Goal: Task Accomplishment & Management: Manage account settings

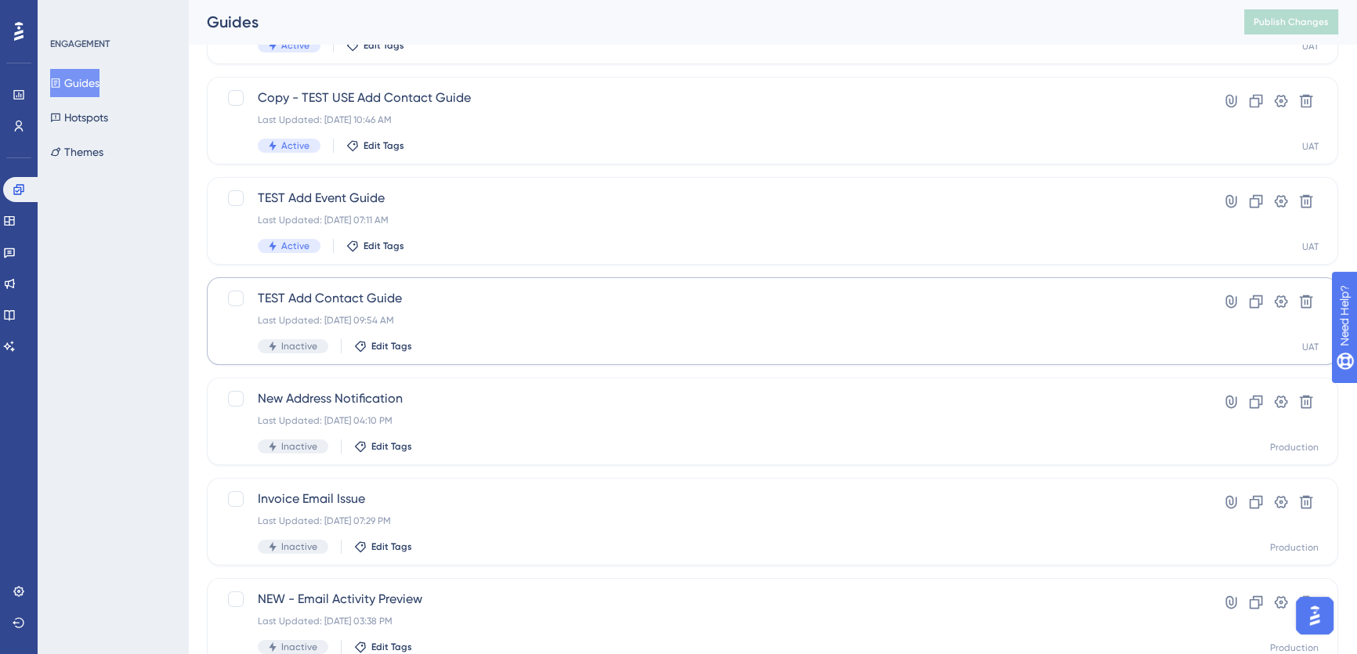
scroll to position [142, 0]
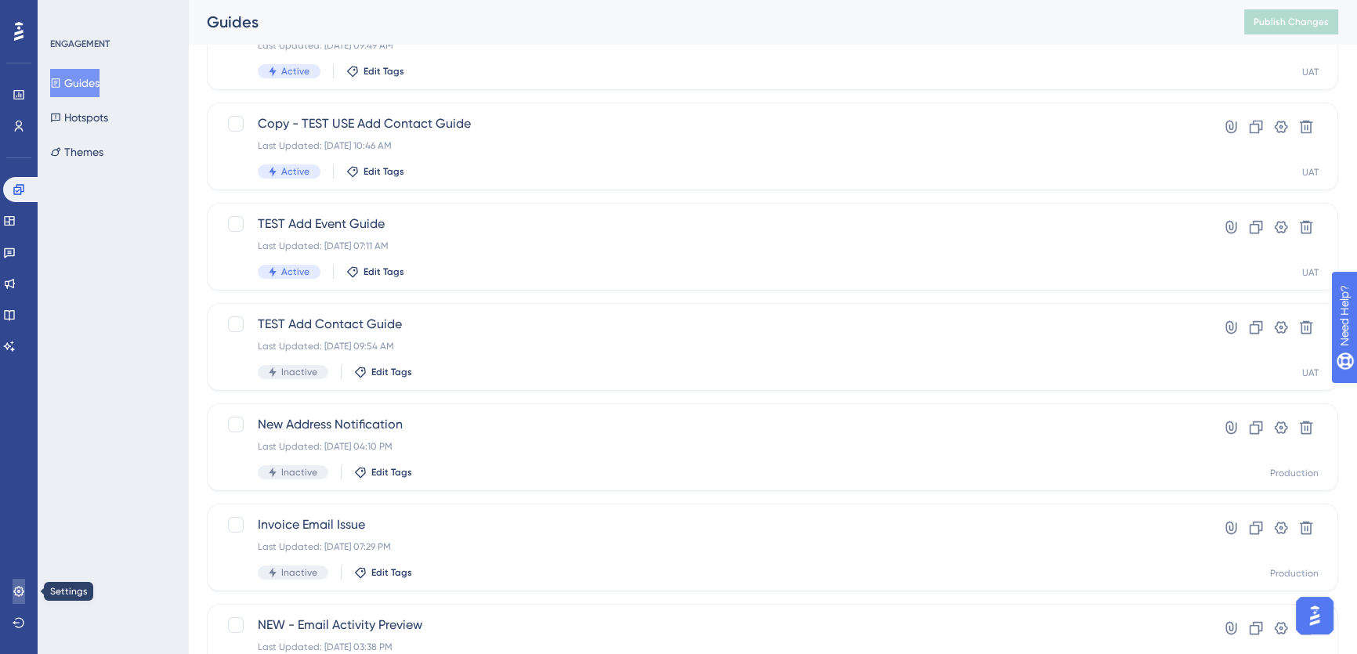
click at [20, 592] on icon at bounding box center [18, 591] width 10 height 10
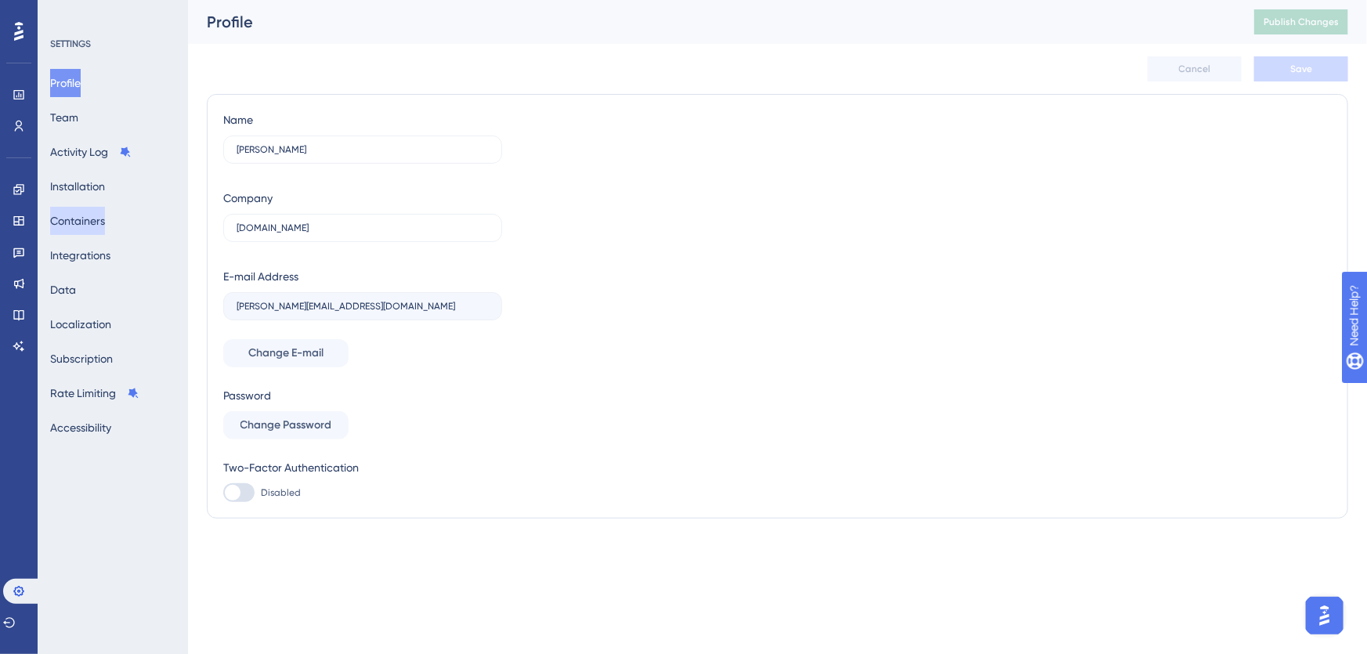
click at [102, 212] on button "Containers" at bounding box center [77, 221] width 55 height 28
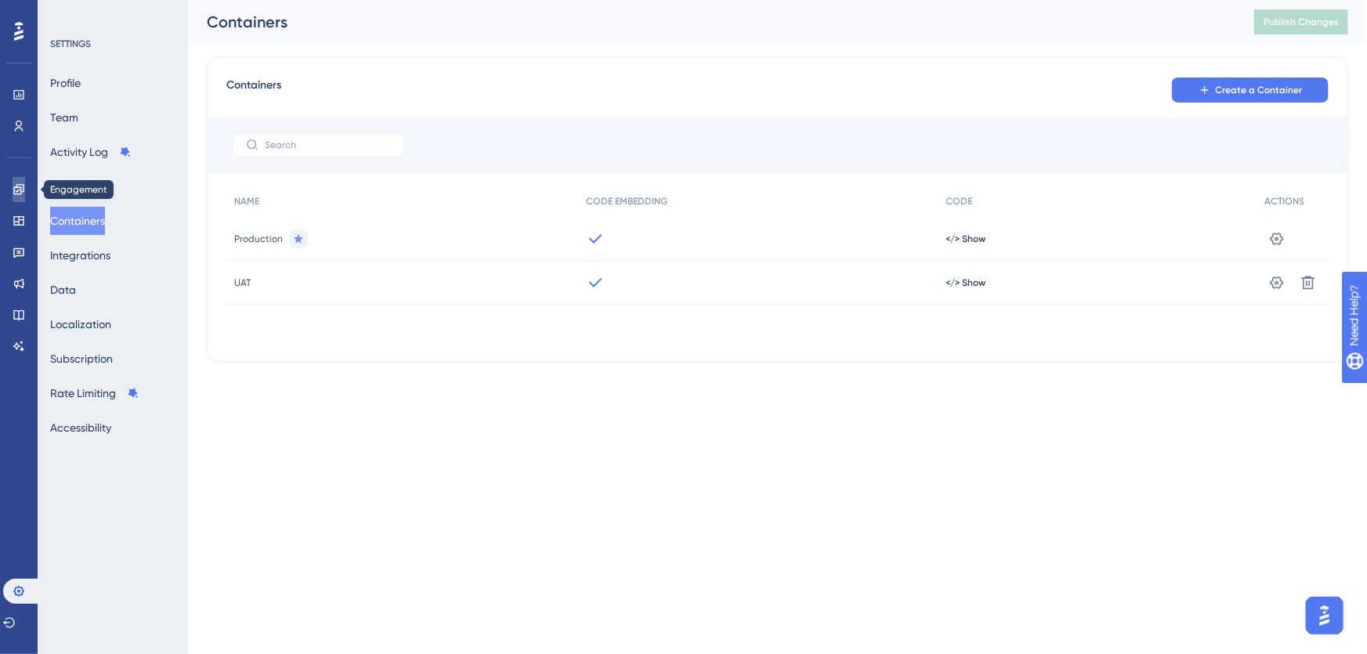
click at [22, 190] on icon at bounding box center [19, 189] width 13 height 13
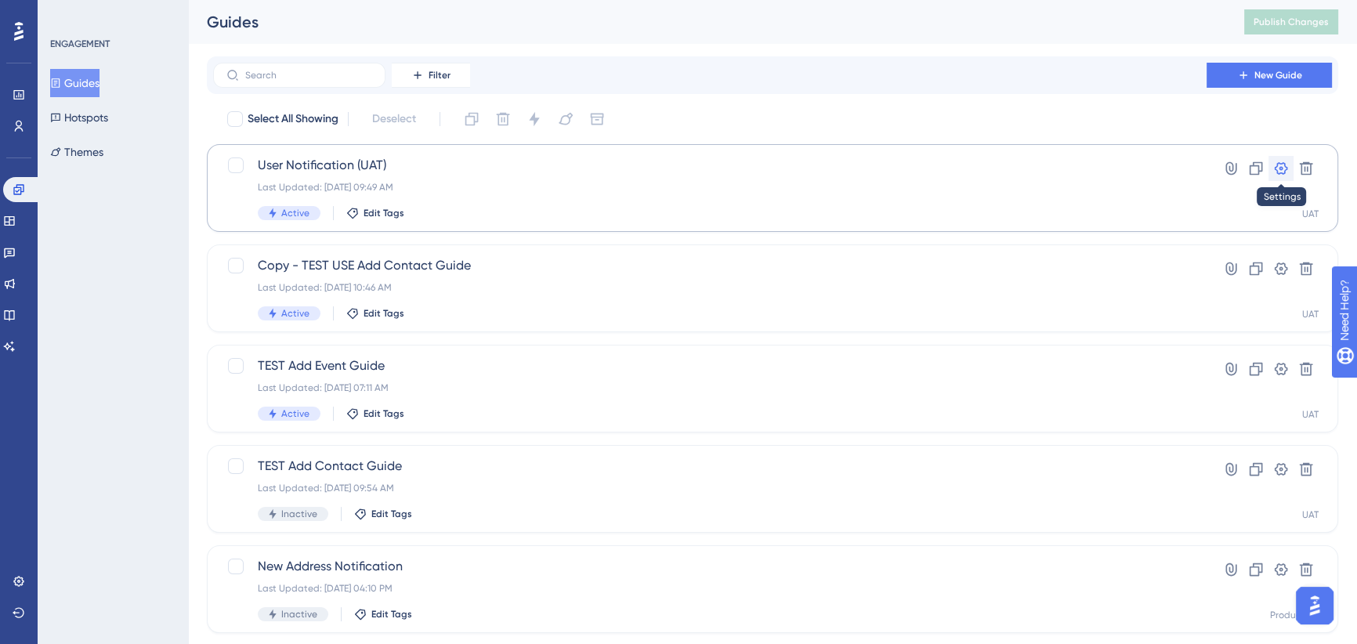
click at [1283, 166] on icon at bounding box center [1281, 169] width 16 height 16
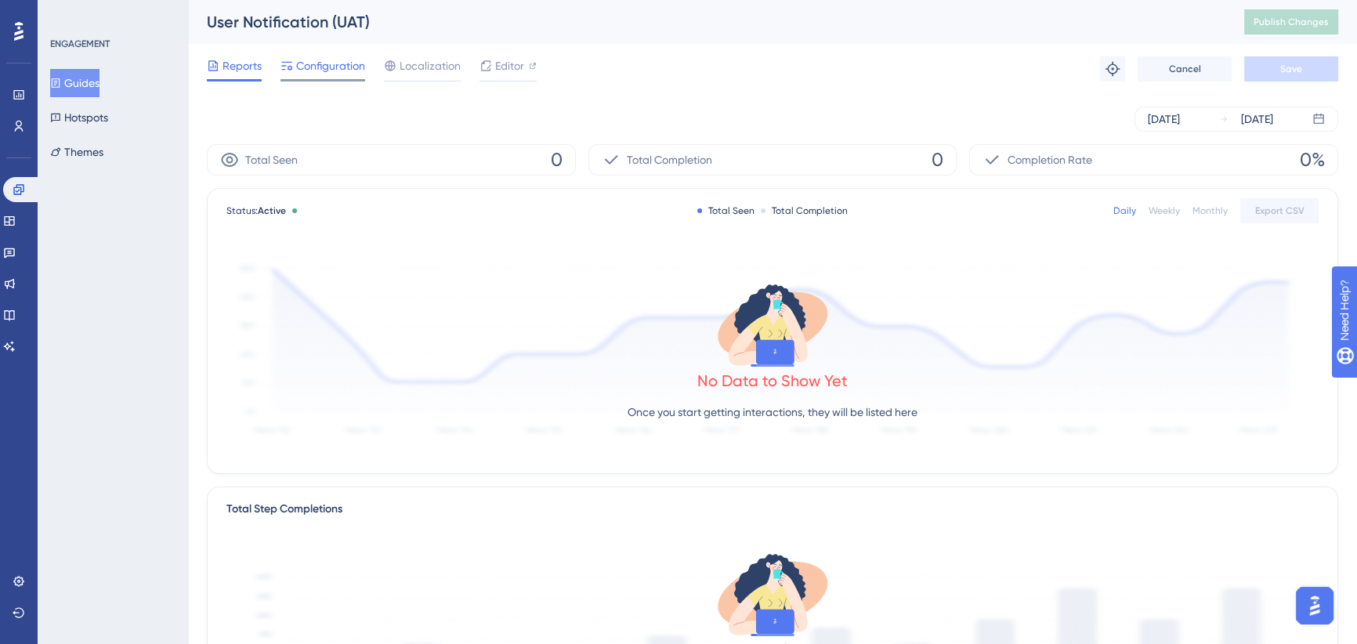
click at [322, 66] on span "Configuration" at bounding box center [330, 65] width 69 height 19
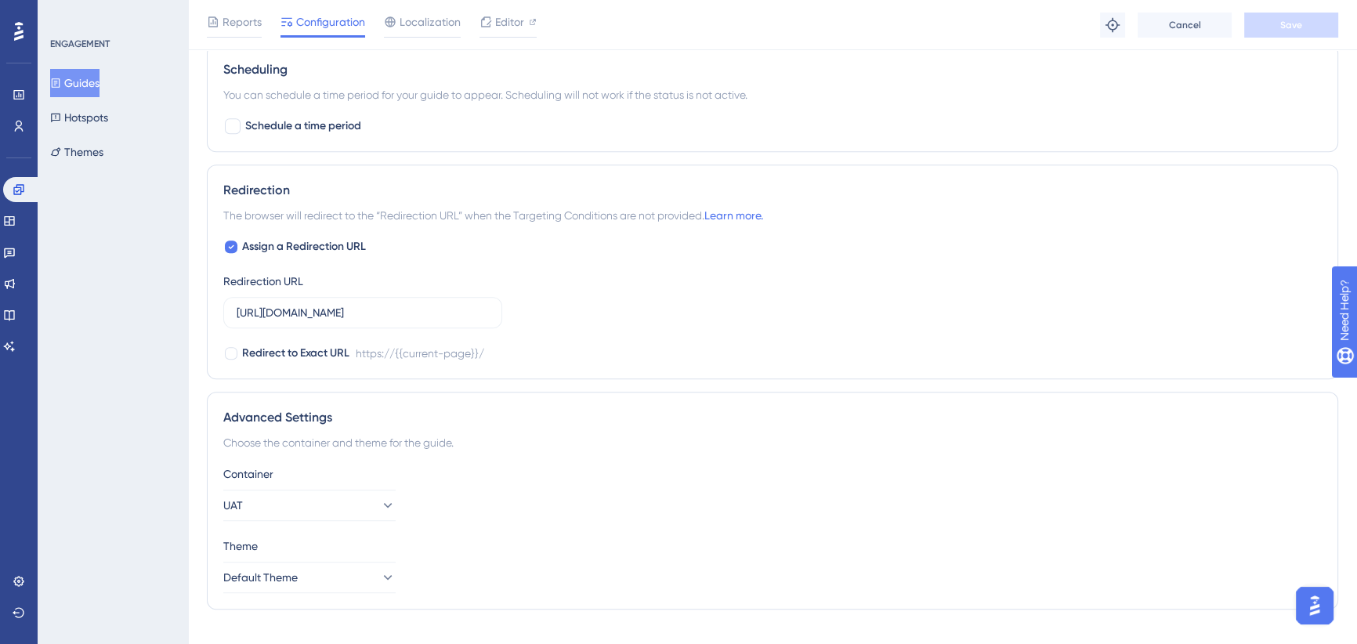
scroll to position [1186, 0]
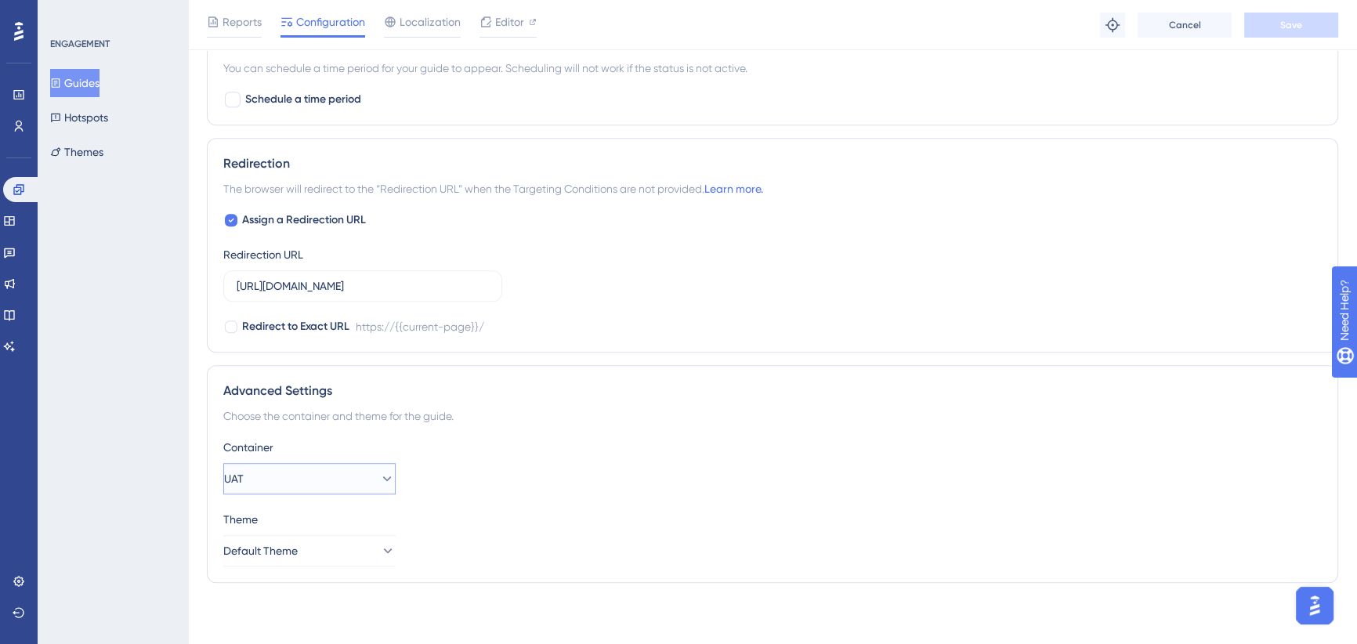
click at [317, 476] on button "UAT" at bounding box center [309, 478] width 172 height 31
drag, startPoint x: 303, startPoint y: 521, endPoint x: 564, endPoint y: 413, distance: 282.4
click at [302, 521] on div "Production Production" at bounding box center [309, 526] width 152 height 31
click at [1275, 24] on button "Save" at bounding box center [1291, 25] width 94 height 25
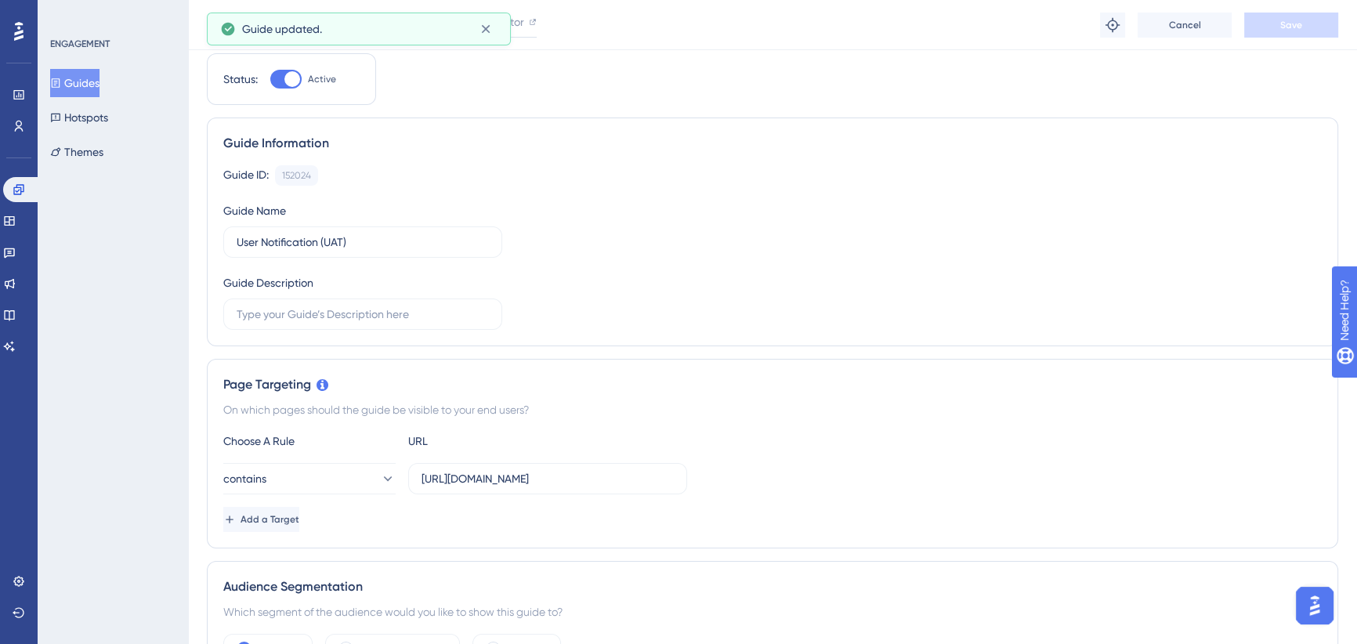
scroll to position [0, 0]
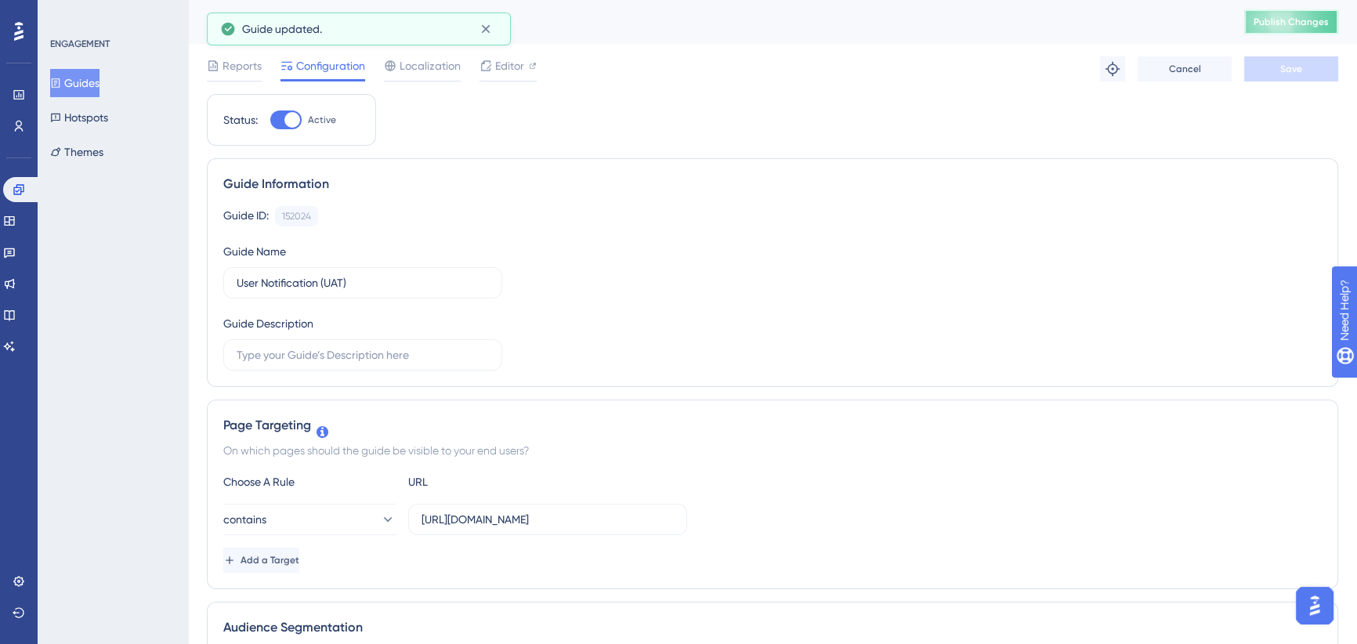
click at [1312, 16] on span "Publish Changes" at bounding box center [1291, 22] width 75 height 13
